Goal: Information Seeking & Learning: Learn about a topic

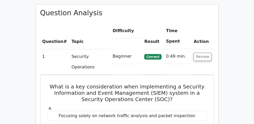
scroll to position [360, 0]
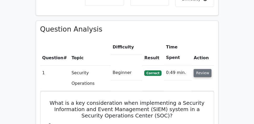
click at [200, 69] on button "Review" at bounding box center [202, 73] width 18 height 8
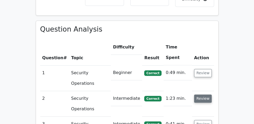
click at [204, 94] on button "Review" at bounding box center [203, 98] width 18 height 8
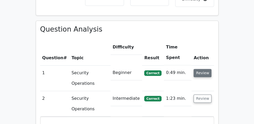
click at [203, 69] on button "Review" at bounding box center [202, 73] width 18 height 8
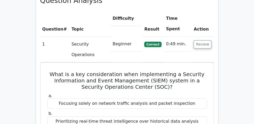
scroll to position [404, 0]
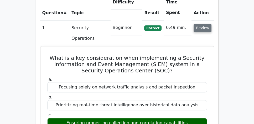
click at [202, 24] on button "Review" at bounding box center [202, 28] width 18 height 8
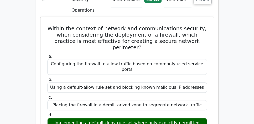
scroll to position [435, 0]
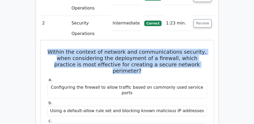
drag, startPoint x: 50, startPoint y: 37, endPoint x: 201, endPoint y: 49, distance: 151.8
click at [201, 49] on h5 "Within the context of network and communications security, when considering the…" at bounding box center [127, 61] width 160 height 25
copy h5 "Within the context of network and communications security, when considering the…"
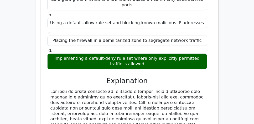
scroll to position [524, 0]
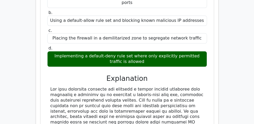
drag, startPoint x: 49, startPoint y: 35, endPoint x: 146, endPoint y: 44, distance: 97.4
click at [146, 51] on div "Implementing a default-deny rule set where only explicitly permitted traffic is…" at bounding box center [126, 59] width 159 height 16
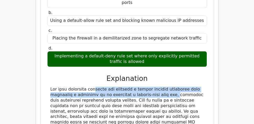
drag, startPoint x: 61, startPoint y: 71, endPoint x: 140, endPoint y: 77, distance: 79.1
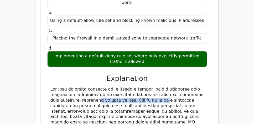
drag, startPoint x: 56, startPoint y: 80, endPoint x: 122, endPoint y: 82, distance: 66.4
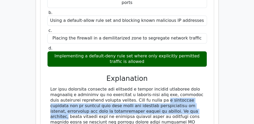
drag, startPoint x: 121, startPoint y: 81, endPoint x: 158, endPoint y: 90, distance: 37.5
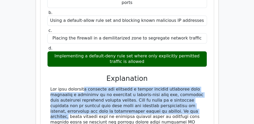
drag, startPoint x: 158, startPoint y: 90, endPoint x: 46, endPoint y: 68, distance: 113.3
click at [47, 68] on div "a. Configuring the firewall to allow traffic based on commonly used service por…" at bounding box center [127, 87] width 160 height 203
copy div "The most effective practice for creating a secure network perimeter when deploy…"
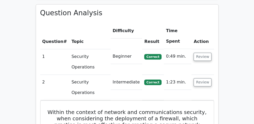
scroll to position [374, 0]
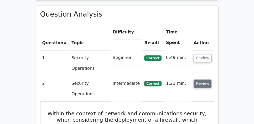
click at [202, 79] on button "Review" at bounding box center [202, 83] width 18 height 8
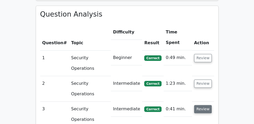
click at [203, 105] on button "Review" at bounding box center [203, 109] width 18 height 8
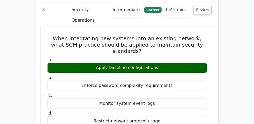
scroll to position [464, 0]
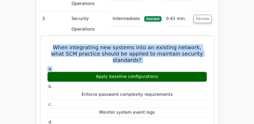
drag, startPoint x: 47, startPoint y: 34, endPoint x: 205, endPoint y: 47, distance: 157.8
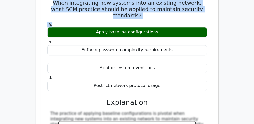
scroll to position [509, 0]
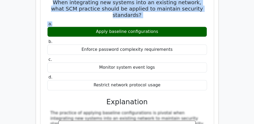
click at [176, 80] on div "Restrict network protocol usage" at bounding box center [126, 85] width 159 height 10
copy div "When integrating new systems into an existing network, what SCM practice should…"
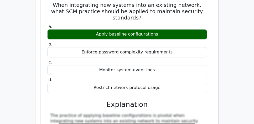
click at [4, 57] on main "Go Premium CISSP Preparation Package (2025) 5693 Superior-grade CISSP practice …" at bounding box center [127, 18] width 254 height 1025
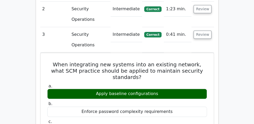
scroll to position [449, 0]
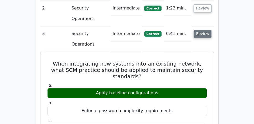
click at [201, 30] on button "Review" at bounding box center [202, 34] width 18 height 8
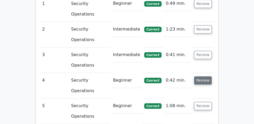
click at [205, 76] on button "Review" at bounding box center [203, 80] width 18 height 8
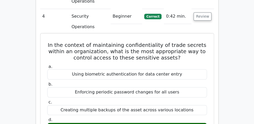
scroll to position [503, 0]
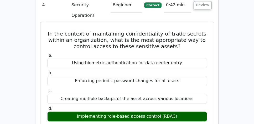
drag, startPoint x: 48, startPoint y: 21, endPoint x: 194, endPoint y: 102, distance: 166.5
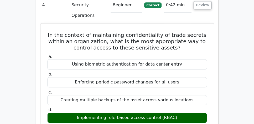
click at [214, 67] on div "Question Analysis Question # Topic Difficulty Result Time Spent Action 1 Securi…" at bounding box center [127, 117] width 182 height 481
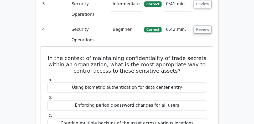
scroll to position [473, 0]
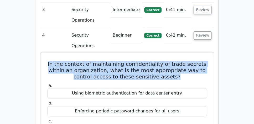
drag, startPoint x: 49, startPoint y: 50, endPoint x: 200, endPoint y: 62, distance: 151.3
click at [200, 62] on h5 "In the context of maintaining confidentiality of trade secrets within an organi…" at bounding box center [127, 70] width 160 height 19
click at [191, 64] on h5 "In the context of maintaining confidentiality of trade secrets within an organi…" at bounding box center [127, 70] width 160 height 19
drag, startPoint x: 154, startPoint y: 63, endPoint x: 49, endPoint y: 50, distance: 106.2
click at [49, 61] on h5 "In the context of maintaining confidentiality of trade secrets within an organi…" at bounding box center [127, 70] width 160 height 19
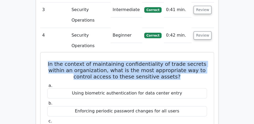
click at [49, 61] on h5 "In the context of maintaining confidentiality of trade secrets within an organi…" at bounding box center [127, 70] width 160 height 19
drag, startPoint x: 48, startPoint y: 50, endPoint x: 201, endPoint y: 62, distance: 153.3
click at [201, 62] on h5 "In the context of maintaining confidentiality of trade secrets within an organi…" at bounding box center [127, 70] width 160 height 19
click at [194, 65] on h5 "In the context of maintaining confidentiality of trade secrets within an organi…" at bounding box center [127, 70] width 160 height 19
drag, startPoint x: 185, startPoint y: 61, endPoint x: 45, endPoint y: 48, distance: 140.4
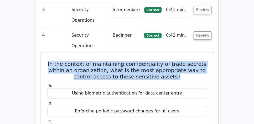
drag, startPoint x: 47, startPoint y: 50, endPoint x: 201, endPoint y: 61, distance: 154.6
click at [201, 61] on h5 "In the context of maintaining confidentiality of trade secrets within an organi…" at bounding box center [127, 70] width 160 height 19
click at [195, 64] on h5 "In the context of maintaining confidentiality of trade secrets within an organi…" at bounding box center [127, 70] width 160 height 19
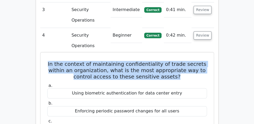
drag, startPoint x: 187, startPoint y: 64, endPoint x: 47, endPoint y: 50, distance: 140.5
click at [47, 61] on h5 "In the context of maintaining confidentiality of trade secrets within an organi…" at bounding box center [127, 70] width 160 height 19
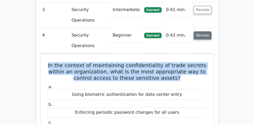
click at [200, 31] on button "Review" at bounding box center [202, 35] width 18 height 8
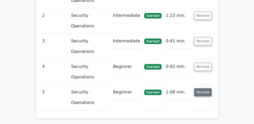
click at [204, 88] on button "Review" at bounding box center [203, 92] width 18 height 8
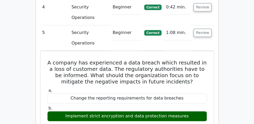
scroll to position [502, 0]
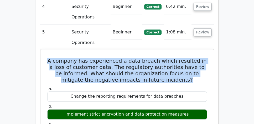
drag, startPoint x: 51, startPoint y: 46, endPoint x: 203, endPoint y: 65, distance: 152.9
click at [203, 65] on h5 "A company has experienced a data breach which resulted in a loss of customer da…" at bounding box center [127, 69] width 160 height 25
click at [187, 68] on h5 "A company has experienced a data breach which resulted in a loss of customer da…" at bounding box center [127, 69] width 160 height 25
drag, startPoint x: 191, startPoint y: 65, endPoint x: 46, endPoint y: 44, distance: 146.0
click at [47, 57] on h5 "A company has experienced a data breach which resulted in a loss of customer da…" at bounding box center [127, 69] width 160 height 25
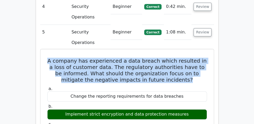
click at [47, 57] on h5 "A company has experienced a data breach which resulted in a loss of customer da…" at bounding box center [127, 69] width 160 height 25
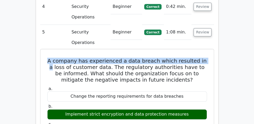
drag, startPoint x: 49, startPoint y: 46, endPoint x: 205, endPoint y: 49, distance: 155.8
click at [205, 57] on h5 "A company has experienced a data breach which resulted in a loss of customer da…" at bounding box center [127, 69] width 160 height 25
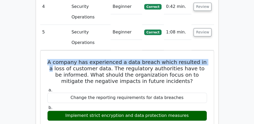
click at [199, 28] on button "Review" at bounding box center [202, 32] width 18 height 8
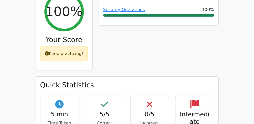
scroll to position [190, 0]
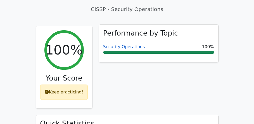
click at [129, 44] on link "Security Operations" at bounding box center [124, 46] width 42 height 5
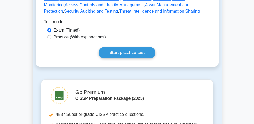
scroll to position [299, 0]
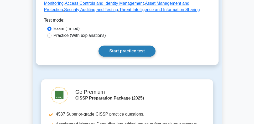
click at [131, 46] on link "Start practice test" at bounding box center [126, 50] width 57 height 11
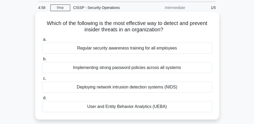
scroll to position [15, 0]
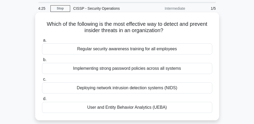
click at [136, 107] on div "User and Entity Behavior Analytics (UEBA)" at bounding box center [127, 106] width 170 height 11
click at [42, 100] on input "d. User and Entity Behavior Analytics (UEBA)" at bounding box center [42, 98] width 0 height 3
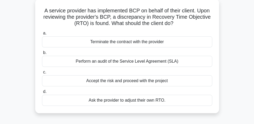
scroll to position [30, 0]
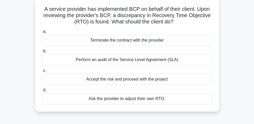
click at [183, 61] on div "Perform an audit of the Service Level Agreement (SLA)" at bounding box center [127, 59] width 170 height 11
click at [42, 53] on input "b. Perform an audit of the Service Level Agreement (SLA)" at bounding box center [42, 50] width 0 height 3
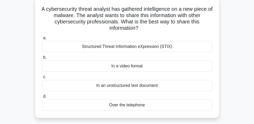
click at [187, 47] on div "Structured Threat Information eXpression (STIX)" at bounding box center [127, 46] width 170 height 11
click at [42, 40] on input "a. Structured Threat Information eXpression (STIX)" at bounding box center [42, 37] width 0 height 3
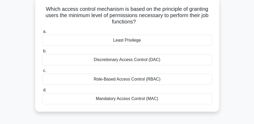
click at [146, 79] on div "Role-Based Access Control (RBAC)" at bounding box center [127, 78] width 170 height 11
click at [42, 72] on input "c. Role-Based Access Control (RBAC)" at bounding box center [42, 70] width 0 height 3
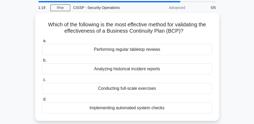
scroll to position [15, 0]
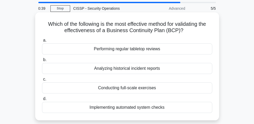
click at [195, 51] on div "Performing regular tabletop reviews" at bounding box center [127, 48] width 170 height 11
click at [42, 42] on input "a. Performing regular tabletop reviews" at bounding box center [42, 40] width 0 height 3
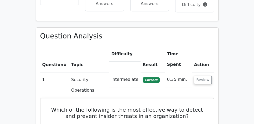
scroll to position [360, 0]
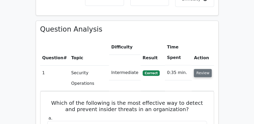
click at [206, 69] on button "Review" at bounding box center [203, 73] width 18 height 8
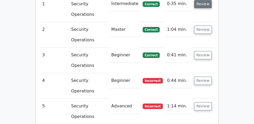
scroll to position [435, 0]
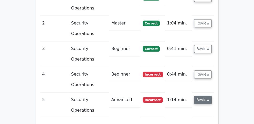
click at [203, 95] on button "Review" at bounding box center [203, 99] width 18 height 8
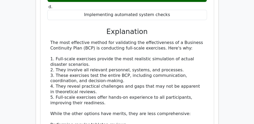
scroll to position [631, 0]
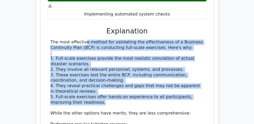
drag, startPoint x: 105, startPoint y: 80, endPoint x: 50, endPoint y: 21, distance: 80.9
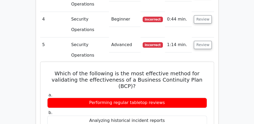
scroll to position [466, 0]
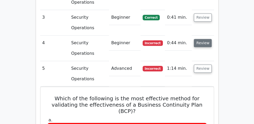
click at [205, 39] on button "Review" at bounding box center [203, 43] width 18 height 8
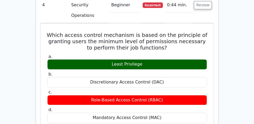
scroll to position [496, 0]
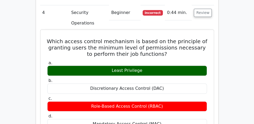
drag, startPoint x: 52, startPoint y: 27, endPoint x: 189, endPoint y: 109, distance: 159.8
copy div "Which access control mechanism is based on the principle of granting users the …"
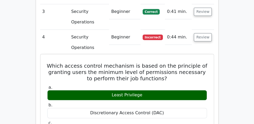
scroll to position [466, 0]
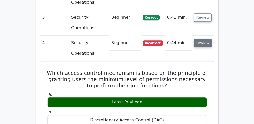
click at [197, 39] on button "Review" at bounding box center [203, 43] width 18 height 8
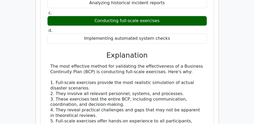
scroll to position [616, 0]
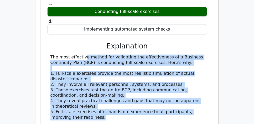
drag, startPoint x: 49, startPoint y: 34, endPoint x: 132, endPoint y: 96, distance: 104.5
copy div "The most effective method for validating the effectiveness of a Business Contin…"
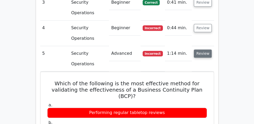
click at [202, 49] on button "Review" at bounding box center [203, 53] width 18 height 8
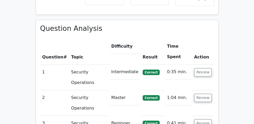
scroll to position [360, 0]
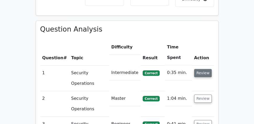
click at [199, 69] on button "Review" at bounding box center [203, 73] width 18 height 8
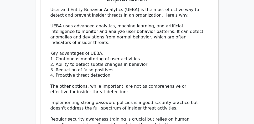
scroll to position [554, 0]
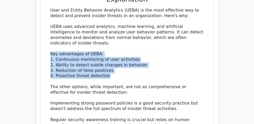
drag, startPoint x: 74, startPoint y: 61, endPoint x: 49, endPoint y: 37, distance: 35.1
click at [49, 37] on div "User and Entity Behavior Analytics (UEBA) is the most effective way to detect a…" at bounding box center [126, 90] width 159 height 164
click at [109, 62] on div "User and Entity Behavior Analytics (UEBA) is the most effective way to detect a…" at bounding box center [126, 90] width 153 height 164
drag, startPoint x: 114, startPoint y: 61, endPoint x: 50, endPoint y: 40, distance: 67.0
click at [50, 40] on div "User and Entity Behavior Analytics (UEBA) is the most effective way to detect a…" at bounding box center [126, 90] width 153 height 164
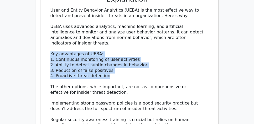
click at [50, 40] on div "User and Entity Behavior Analytics (UEBA) is the most effective way to detect a…" at bounding box center [126, 90] width 153 height 164
drag, startPoint x: 50, startPoint y: 39, endPoint x: 144, endPoint y: 60, distance: 96.1
click at [144, 60] on div "User and Entity Behavior Analytics (UEBA) is the most effective way to detect a…" at bounding box center [126, 90] width 153 height 164
click at [130, 60] on div "User and Entity Behavior Analytics (UEBA) is the most effective way to detect a…" at bounding box center [126, 90] width 153 height 164
drag, startPoint x: 108, startPoint y: 61, endPoint x: 49, endPoint y: 40, distance: 63.3
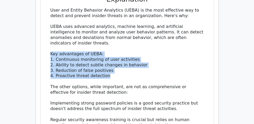
click at [49, 40] on div "User and Entity Behavior Analytics (UEBA) is the most effective way to detect a…" at bounding box center [126, 90] width 159 height 164
click at [110, 61] on div "User and Entity Behavior Analytics (UEBA) is the most effective way to detect a…" at bounding box center [126, 90] width 153 height 164
drag, startPoint x: 109, startPoint y: 61, endPoint x: 44, endPoint y: 41, distance: 68.4
click at [44, 41] on div "Which of the following is the most effective way to detect and prevent insider …" at bounding box center [126, 44] width 169 height 294
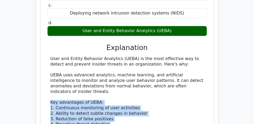
scroll to position [494, 0]
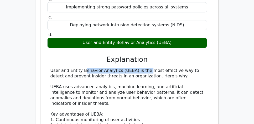
drag, startPoint x: 51, startPoint y: 54, endPoint x: 115, endPoint y: 52, distance: 64.0
click at [115, 52] on div "a. Regular security awareness training for all employees b. Implementing strong…" at bounding box center [127, 112] width 160 height 269
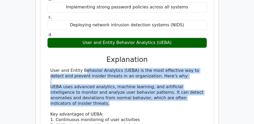
drag, startPoint x: 51, startPoint y: 56, endPoint x: 198, endPoint y: 87, distance: 150.1
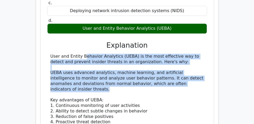
scroll to position [509, 0]
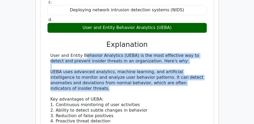
drag, startPoint x: 61, startPoint y: 74, endPoint x: 50, endPoint y: 40, distance: 35.4
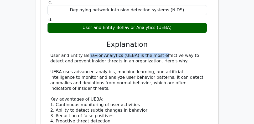
drag, startPoint x: 51, startPoint y: 40, endPoint x: 130, endPoint y: 40, distance: 78.4
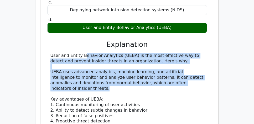
drag, startPoint x: 51, startPoint y: 40, endPoint x: 195, endPoint y: 74, distance: 147.5
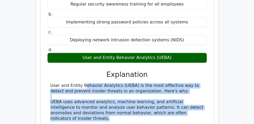
scroll to position [479, 0]
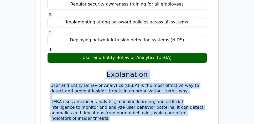
drag, startPoint x: 107, startPoint y: 61, endPoint x: 201, endPoint y: 102, distance: 102.9
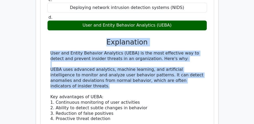
scroll to position [524, 0]
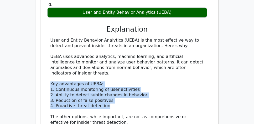
drag, startPoint x: 50, startPoint y: 71, endPoint x: 142, endPoint y: 89, distance: 93.0
click at [142, 89] on div "User and Entity Behavior Analytics (UEBA) is the most effective way to detect a…" at bounding box center [126, 119] width 153 height 164
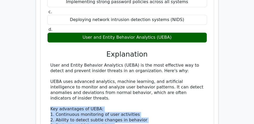
scroll to position [464, 0]
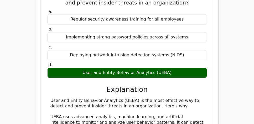
click at [127, 85] on h3 "Explanation" at bounding box center [126, 89] width 153 height 8
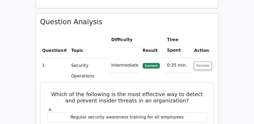
scroll to position [360, 0]
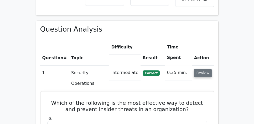
click at [203, 69] on button "Review" at bounding box center [203, 73] width 18 height 8
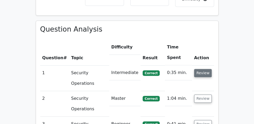
click at [204, 69] on button "Review" at bounding box center [203, 73] width 18 height 8
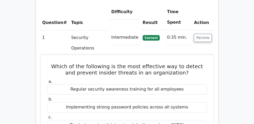
scroll to position [404, 0]
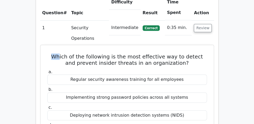
drag, startPoint x: 47, startPoint y: 41, endPoint x: 61, endPoint y: 42, distance: 13.5
click at [57, 53] on h5 "Which of the following is the most effective way to detect and prevent insider …" at bounding box center [127, 59] width 160 height 13
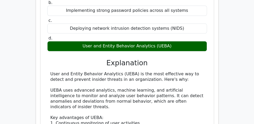
scroll to position [494, 0]
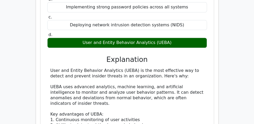
drag, startPoint x: 51, startPoint y: 56, endPoint x: 158, endPoint y: 59, distance: 106.2
copy div "User and Entity Behavior Analytics (UEBA) is the most effective way to detect a…"
click at [90, 50] on div "a. Regular security awareness training for all employees b. Implementing strong…" at bounding box center [127, 112] width 160 height 269
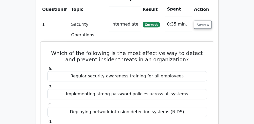
scroll to position [374, 0]
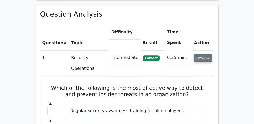
click at [202, 54] on button "Review" at bounding box center [203, 58] width 18 height 8
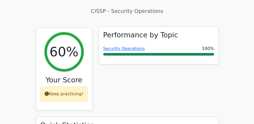
scroll to position [180, 0]
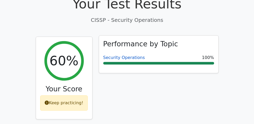
click at [128, 55] on link "Security Operations" at bounding box center [124, 57] width 42 height 5
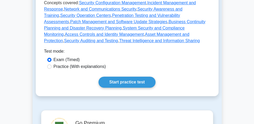
scroll to position [270, 0]
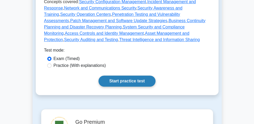
click at [131, 75] on link "Start practice test" at bounding box center [126, 80] width 57 height 11
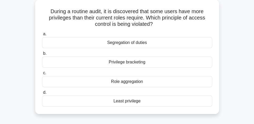
scroll to position [30, 0]
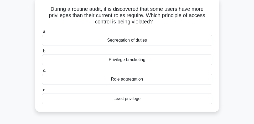
click at [146, 101] on div "Least privilege" at bounding box center [127, 98] width 170 height 11
click at [42, 92] on input "d. Least privilege" at bounding box center [42, 89] width 0 height 3
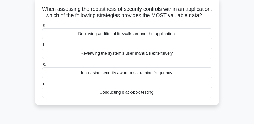
click at [176, 97] on div "Conducting black-box testing." at bounding box center [127, 92] width 170 height 11
click at [42, 85] on input "d. Conducting black-box testing." at bounding box center [42, 83] width 0 height 3
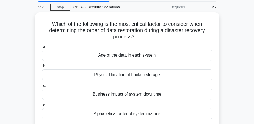
scroll to position [15, 0]
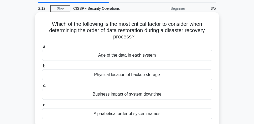
click at [158, 94] on div "Business impact of system downtime" at bounding box center [127, 93] width 170 height 11
click at [42, 87] on input "c. Business impact of system downtime" at bounding box center [42, 85] width 0 height 3
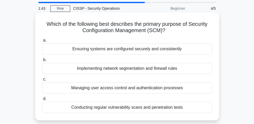
click at [189, 48] on div "Ensuring systems are configured securely and consistently" at bounding box center [127, 48] width 170 height 11
click at [42, 42] on input "a. Ensuring systems are configured securely and consistently" at bounding box center [42, 40] width 0 height 3
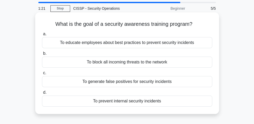
click at [196, 44] on div "To educate employees about best practices to prevent security incidents" at bounding box center [127, 42] width 170 height 11
click at [42, 36] on input "a. To educate employees about best practices to prevent security incidents" at bounding box center [42, 33] width 0 height 3
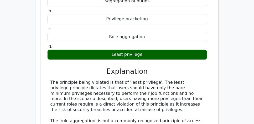
scroll to position [494, 0]
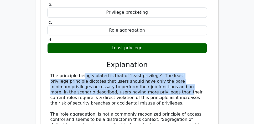
drag, startPoint x: 51, startPoint y: 63, endPoint x: 111, endPoint y: 79, distance: 62.3
click at [111, 79] on div "The principle being violated is that of 'least privilege'. The least privilege …" at bounding box center [126, 108] width 153 height 71
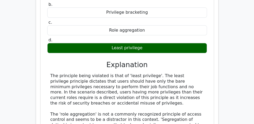
click at [100, 84] on div "The principle being violated is that of 'least privilege'. The least privilege …" at bounding box center [126, 108] width 153 height 71
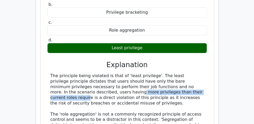
drag, startPoint x: 62, startPoint y: 77, endPoint x: 158, endPoint y: 77, distance: 95.7
click at [158, 77] on div "The principle being violated is that of 'least privilege'. The least privilege …" at bounding box center [126, 108] width 153 height 71
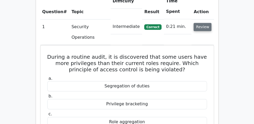
click at [203, 23] on button "Review" at bounding box center [202, 27] width 18 height 8
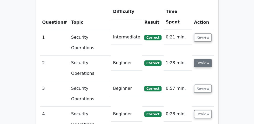
click at [206, 59] on button "Review" at bounding box center [203, 63] width 18 height 8
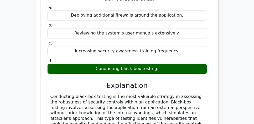
scroll to position [524, 0]
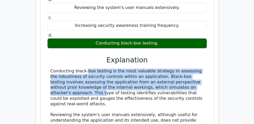
drag, startPoint x: 48, startPoint y: 55, endPoint x: 193, endPoint y: 73, distance: 146.1
drag, startPoint x: 71, startPoint y: 79, endPoint x: 184, endPoint y: 89, distance: 113.7
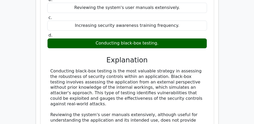
drag, startPoint x: 87, startPoint y: 89, endPoint x: 49, endPoint y: 57, distance: 49.6
copy div "Conducting black-box testing is the most valuable strategy in assessing the rob…"
click at [41, 53] on div "When assessing the robustness of security controls within an application, which…" at bounding box center [127, 85] width 174 height 272
drag, startPoint x: 49, startPoint y: 58, endPoint x: 97, endPoint y: 90, distance: 58.0
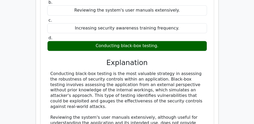
drag, startPoint x: 227, startPoint y: 64, endPoint x: 224, endPoint y: 64, distance: 3.1
click at [227, 64] on main "Go Premium CISSP Preparation Package (2025) 5693 Superior-grade CISSP practice …" at bounding box center [127, 10] width 254 height 1040
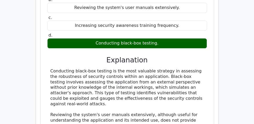
drag, startPoint x: 83, startPoint y: 48, endPoint x: 154, endPoint y: 91, distance: 83.1
click at [154, 91] on div "a. Deploying additional firewalls around the application. b. Reviewing the syst…" at bounding box center [127, 96] width 160 height 236
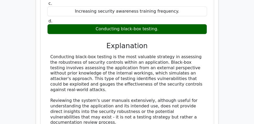
scroll to position [539, 0]
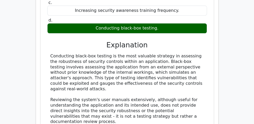
click at [109, 78] on div "Conducting black-box testing is the most valuable strategy in assessing the rob…" at bounding box center [126, 118] width 153 height 131
drag, startPoint x: 88, startPoint y: 76, endPoint x: 51, endPoint y: 39, distance: 52.7
click at [51, 53] on div "Conducting black-box testing is the most valuable strategy in assessing the rob…" at bounding box center [126, 118] width 153 height 131
click at [50, 53] on div "Conducting black-box testing is the most valuable strategy in assessing the rob…" at bounding box center [126, 118] width 153 height 131
drag, startPoint x: 50, startPoint y: 42, endPoint x: 196, endPoint y: 73, distance: 149.0
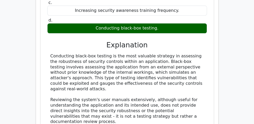
click at [196, 73] on div "Conducting black-box testing is the most valuable strategy in assessing the rob…" at bounding box center [126, 118] width 153 height 131
click at [82, 74] on div "Conducting black-box testing is the most valuable strategy in assessing the rob…" at bounding box center [126, 118] width 153 height 131
drag, startPoint x: 83, startPoint y: 75, endPoint x: 51, endPoint y: 43, distance: 44.9
click at [51, 53] on div "Conducting black-box testing is the most valuable strategy in assessing the rob…" at bounding box center [126, 118] width 153 height 131
copy div "Conducting black-box testing is the most valuable strategy in assessing the rob…"
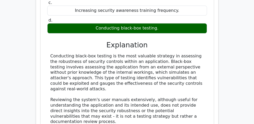
click at [55, 53] on div "Conducting black-box testing is the most valuable strategy in assessing the rob…" at bounding box center [126, 118] width 153 height 131
drag, startPoint x: 49, startPoint y: 42, endPoint x: 194, endPoint y: 73, distance: 148.1
click at [194, 73] on div "Conducting black-box testing is the most valuable strategy in assessing the rob…" at bounding box center [126, 118] width 159 height 131
click at [52, 53] on div "Conducting black-box testing is the most valuable strategy in assessing the rob…" at bounding box center [126, 118] width 153 height 131
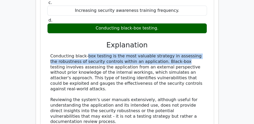
drag, startPoint x: 51, startPoint y: 42, endPoint x: 142, endPoint y: 47, distance: 91.4
click at [142, 53] on div "Conducting black-box testing is the most valuable strategy in assessing the rob…" at bounding box center [126, 118] width 153 height 131
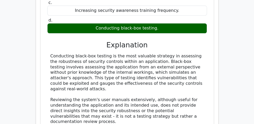
click at [120, 60] on div "Conducting black-box testing is the most valuable strategy in assessing the rob…" at bounding box center [126, 118] width 153 height 131
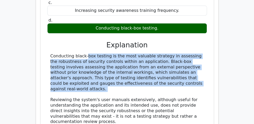
click at [120, 60] on div "Conducting black-box testing is the most valuable strategy in assessing the rob…" at bounding box center [126, 118] width 153 height 131
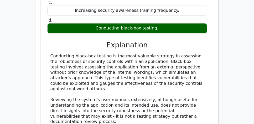
drag, startPoint x: 103, startPoint y: 31, endPoint x: 148, endPoint y: 73, distance: 61.8
click at [148, 73] on div "a. Deploying additional firewalls around the application. b. Reviewing the syst…" at bounding box center [127, 82] width 160 height 236
click at [99, 38] on div "a. Deploying additional firewalls around the application. b. Reviewing the syst…" at bounding box center [127, 82] width 160 height 236
drag, startPoint x: 51, startPoint y: 42, endPoint x: 158, endPoint y: 75, distance: 112.4
click at [158, 75] on div "Conducting black-box testing is the most valuable strategy in assessing the rob…" at bounding box center [126, 118] width 153 height 131
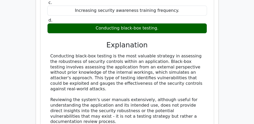
click at [44, 61] on div "When assessing the robustness of security controls within an application, which…" at bounding box center [126, 69] width 169 height 267
drag, startPoint x: 51, startPoint y: 42, endPoint x: 190, endPoint y: 74, distance: 143.3
click at [190, 74] on div "Conducting black-box testing is the most valuable strategy in assessing the rob…" at bounding box center [126, 118] width 153 height 131
copy div "Conducting black-box testing is the most valuable strategy in assessing the rob…"
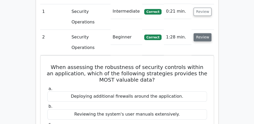
click at [200, 33] on button "Review" at bounding box center [202, 37] width 18 height 8
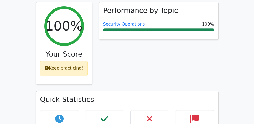
scroll to position [214, 0]
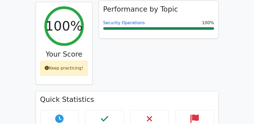
click at [120, 20] on link "Security Operations" at bounding box center [124, 22] width 42 height 5
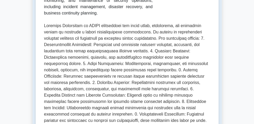
scroll to position [90, 0]
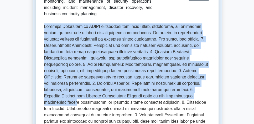
drag, startPoint x: 41, startPoint y: 25, endPoint x: 175, endPoint y: 92, distance: 150.8
click at [175, 92] on div "Security Operations Maintain security operations Security Operations subtopic c…" at bounding box center [127, 116] width 183 height 315
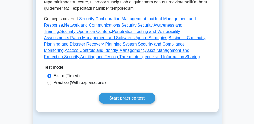
scroll to position [255, 0]
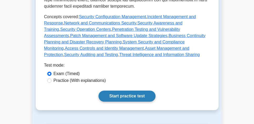
click at [137, 90] on link "Start practice test" at bounding box center [126, 95] width 57 height 11
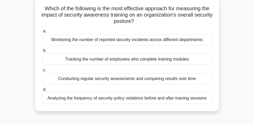
scroll to position [30, 0]
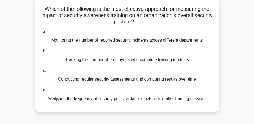
click at [161, 80] on div "Conducting regular security assessments and comparing results over time" at bounding box center [127, 78] width 170 height 11
click at [42, 72] on input "c. Conducting regular security assessments and comparing results over time" at bounding box center [42, 70] width 0 height 3
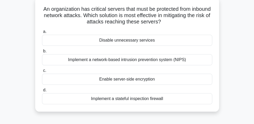
click at [150, 43] on div "Disable unnecessary services" at bounding box center [127, 40] width 170 height 11
click at [42, 33] on input "a. Disable unnecessary services" at bounding box center [42, 31] width 0 height 3
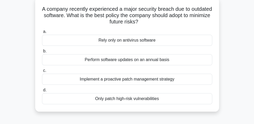
click at [164, 79] on div "Implement a proactive patch management strategy" at bounding box center [127, 78] width 170 height 11
click at [42, 72] on input "c. Implement a proactive patch management strategy" at bounding box center [42, 70] width 0 height 3
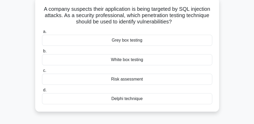
click at [143, 40] on div "Grey box testing" at bounding box center [127, 40] width 170 height 11
click at [42, 33] on input "a. Grey box testing" at bounding box center [42, 31] width 0 height 3
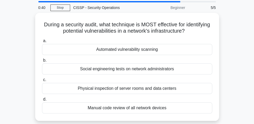
scroll to position [15, 0]
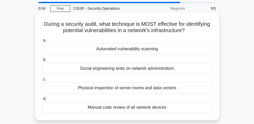
click at [167, 51] on div "Automated vulnerability scanning" at bounding box center [127, 48] width 170 height 11
click at [42, 42] on input "a. Automated vulnerability scanning" at bounding box center [42, 40] width 0 height 3
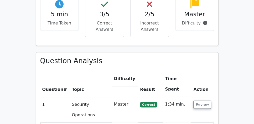
scroll to position [374, 0]
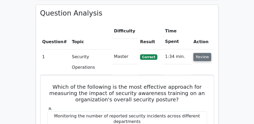
click at [202, 53] on button "Review" at bounding box center [202, 57] width 18 height 8
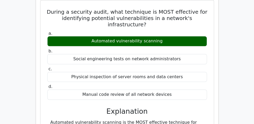
scroll to position [554, 0]
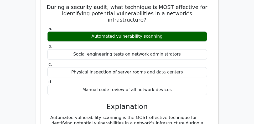
drag, startPoint x: 46, startPoint y: 51, endPoint x: 78, endPoint y: 63, distance: 34.2
copy div "Automated vulnerability scanning is the MOST effective technique for identifyin…"
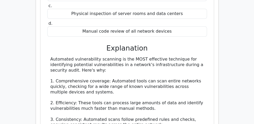
scroll to position [614, 0]
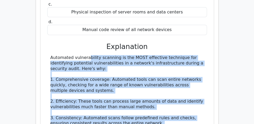
copy div "Automated vulnerability scanning is the MOST effective technique for identifyin…"
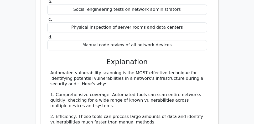
scroll to position [599, 0]
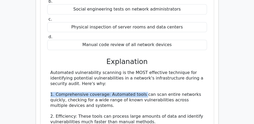
drag, startPoint x: 51, startPoint y: 28, endPoint x: 142, endPoint y: 30, distance: 91.8
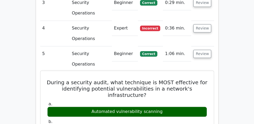
scroll to position [420, 0]
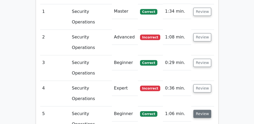
click at [198, 109] on button "Review" at bounding box center [202, 113] width 18 height 8
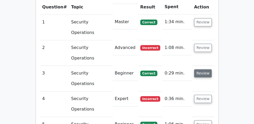
click at [196, 69] on button "Review" at bounding box center [203, 73] width 18 height 8
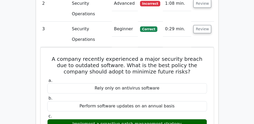
scroll to position [454, 0]
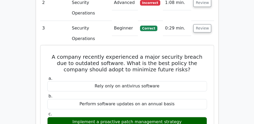
drag, startPoint x: 48, startPoint y: 10, endPoint x: 179, endPoint y: 92, distance: 154.4
copy div "A company recently experienced a major security breach due to outdated software…"
click at [81, 74] on div "a. Rely only on antivirus software b. Perform software updates on an annual bas…" at bounding box center [127, 109] width 166 height 71
drag, startPoint x: 73, startPoint y: 76, endPoint x: 188, endPoint y: 79, distance: 114.9
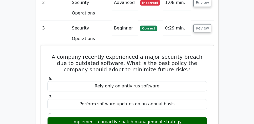
click at [188, 116] on div "Implement a proactive patch management strategy" at bounding box center [126, 121] width 159 height 10
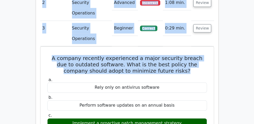
drag, startPoint x: 164, startPoint y: 24, endPoint x: 39, endPoint y: 13, distance: 125.8
click at [39, 13] on div "Question Analysis Question # Topic Difficulty Result Time Spent Action 1 Securi…" at bounding box center [127, 124] width 182 height 398
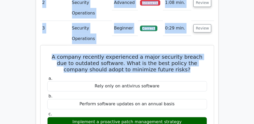
click at [99, 53] on h5 "A company recently experienced a major security breach due to outdated software…" at bounding box center [127, 62] width 160 height 19
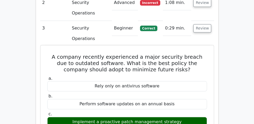
drag, startPoint x: 47, startPoint y: 12, endPoint x: 161, endPoint y: 93, distance: 139.2
copy div "A company recently experienced a major security breach due to outdated software…"
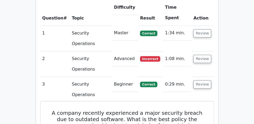
scroll to position [394, 0]
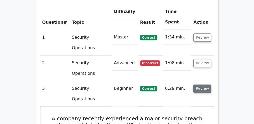
click at [199, 84] on button "Review" at bounding box center [202, 88] width 18 height 8
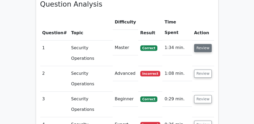
click at [201, 44] on button "Review" at bounding box center [203, 48] width 18 height 8
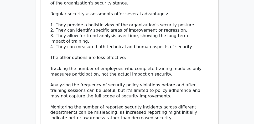
scroll to position [608, 0]
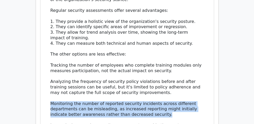
drag, startPoint x: 169, startPoint y: 84, endPoint x: 45, endPoint y: 76, distance: 123.8
click at [45, 76] on div "Which of the following is the most effective approach for measuring the impact …" at bounding box center [126, 0] width 169 height 316
copy div "Monitoring the number of reported security incidents across different departmen…"
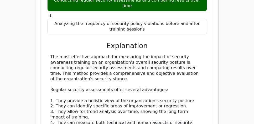
scroll to position [533, 0]
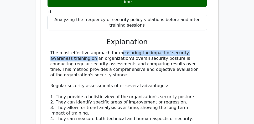
drag, startPoint x: 82, startPoint y: 24, endPoint x: 195, endPoint y: 24, distance: 113.5
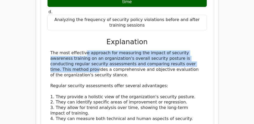
drag, startPoint x: 49, startPoint y: 22, endPoint x: 158, endPoint y: 34, distance: 110.6
copy div "The most effective approach for measuring the impact of security awareness trai…"
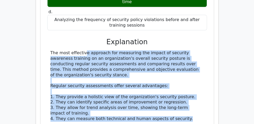
copy div "The most effective approach for measuring the impact of security awareness trai…"
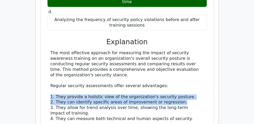
drag, startPoint x: 48, startPoint y: 67, endPoint x: 193, endPoint y: 70, distance: 145.6
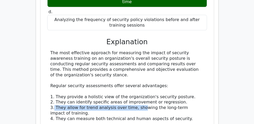
drag, startPoint x: 53, startPoint y: 77, endPoint x: 143, endPoint y: 78, distance: 89.7
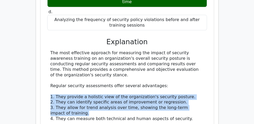
drag, startPoint x: 69, startPoint y: 84, endPoint x: 50, endPoint y: 66, distance: 25.4
drag, startPoint x: 92, startPoint y: 84, endPoint x: 45, endPoint y: 69, distance: 49.2
click at [45, 69] on div "Which of the following is the most effective approach for measuring the impact …" at bounding box center [126, 75] width 169 height 316
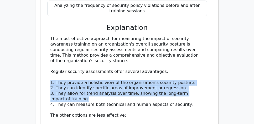
scroll to position [548, 0]
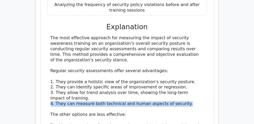
drag, startPoint x: 47, startPoint y: 72, endPoint x: 186, endPoint y: 76, distance: 139.0
click at [186, 76] on div "The most effective approach for measuring the impact of security awareness trai…" at bounding box center [126, 117] width 159 height 164
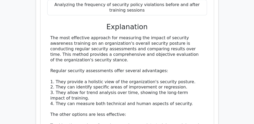
click at [80, 35] on div "The most effective approach for measuring the impact of security awareness trai…" at bounding box center [126, 117] width 153 height 164
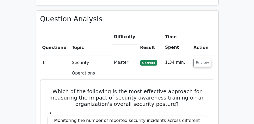
scroll to position [368, 0]
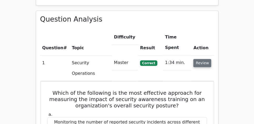
click at [200, 59] on button "Review" at bounding box center [202, 63] width 18 height 8
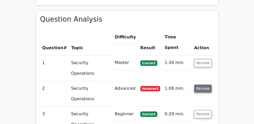
click at [205, 84] on button "Review" at bounding box center [203, 88] width 18 height 8
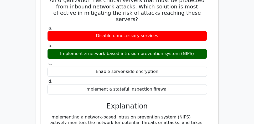
scroll to position [488, 0]
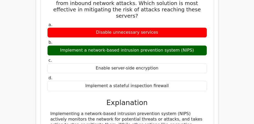
drag, startPoint x: 101, startPoint y: 61, endPoint x: 159, endPoint y: 105, distance: 73.0
click at [159, 105] on div "a. Disable unnecessary services b. Implement a network-based intrusion preventi…" at bounding box center [127, 95] width 160 height 148
click at [202, 98] on h3 "Explanation" at bounding box center [126, 102] width 153 height 8
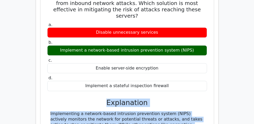
drag, startPoint x: 105, startPoint y: 62, endPoint x: 199, endPoint y: 100, distance: 101.7
click at [199, 100] on div "a. Disable unnecessary services b. Implement a network-based intrusion preventi…" at bounding box center [127, 95] width 160 height 148
click at [117, 66] on div "a. Disable unnecessary services b. Implement a network-based intrusion preventi…" at bounding box center [127, 95] width 160 height 148
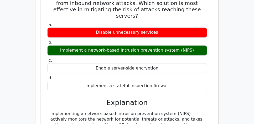
drag, startPoint x: 100, startPoint y: 60, endPoint x: 197, endPoint y: 105, distance: 106.9
click at [197, 105] on div "a. Disable unnecessary services b. Implement a network-based intrusion preventi…" at bounding box center [127, 95] width 160 height 148
drag, startPoint x: 119, startPoint y: 107, endPoint x: 47, endPoint y: 73, distance: 79.8
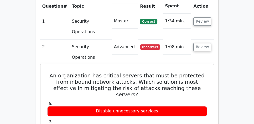
scroll to position [414, 0]
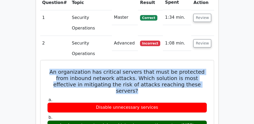
drag, startPoint x: 45, startPoint y: 37, endPoint x: 197, endPoint y: 52, distance: 152.8
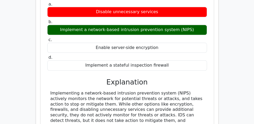
scroll to position [518, 0]
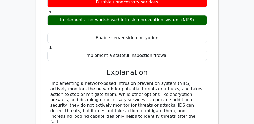
click at [131, 81] on div "Implementing a network-based intrusion prevention system (NIPS) actively monito…" at bounding box center [126, 103] width 153 height 44
copy div "An organization has critical servers that must be protected from inbound networ…"
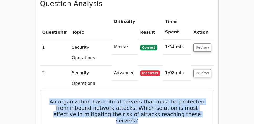
scroll to position [383, 0]
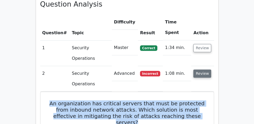
click at [203, 69] on button "Review" at bounding box center [202, 73] width 18 height 8
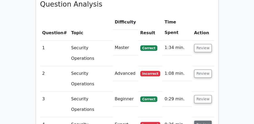
click at [198, 120] on button "Review" at bounding box center [203, 124] width 18 height 8
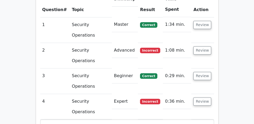
scroll to position [428, 0]
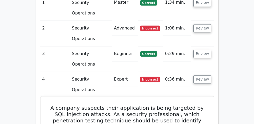
drag, startPoint x: 48, startPoint y: 50, endPoint x: 196, endPoint y: 100, distance: 156.1
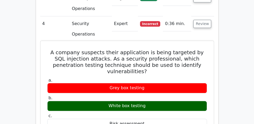
scroll to position [488, 0]
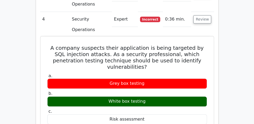
copy div "A company suspects their application is being targeted by SQL injection attacks…"
